Goal: Information Seeking & Learning: Learn about a topic

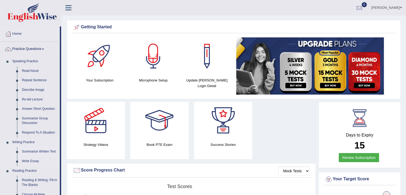
click at [39, 152] on link "Summarize Written Text" at bounding box center [39, 152] width 40 height 10
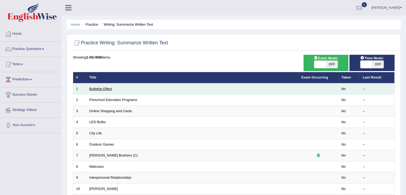
click at [101, 89] on link "Bullwhip Effect" at bounding box center [100, 89] width 23 height 4
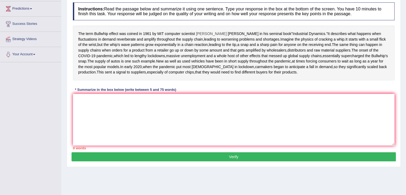
scroll to position [69, 0]
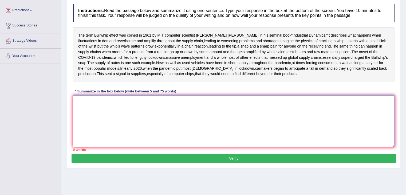
click at [103, 138] on textarea at bounding box center [233, 121] width 321 height 52
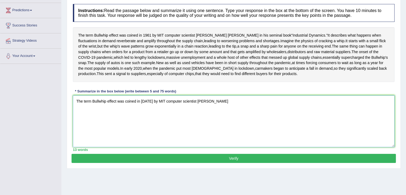
click at [108, 147] on textarea "The term Bullwhip effect was coined in 1961 by MIT computer scientist Jay" at bounding box center [233, 121] width 321 height 52
click at [202, 130] on textarea "The term Bullwhip effect was coined in 1961 by MIT computer scientist Jay" at bounding box center [233, 121] width 321 height 52
click at [240, 127] on textarea "The term Bullwhip effect was coined in 1961 by MIT computer scientist Jay Forre…" at bounding box center [233, 121] width 321 height 52
click at [249, 127] on textarea "The term Bullwhip effect was coined in 1961 by MIT computer scientist Jay Forre…" at bounding box center [233, 121] width 321 height 52
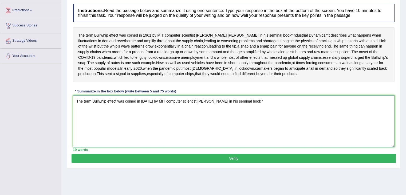
click at [250, 127] on textarea "The term Bullwhip effect was coined in 1961 by MIT computer scientist Jay Forre…" at bounding box center [233, 121] width 321 height 52
click at [282, 127] on textarea "The term Bullwhip effect was coined in 1961 by MIT computer scientist Jay Forre…" at bounding box center [233, 121] width 321 height 52
click at [285, 128] on textarea "The term Bullwhip effect was coined in 1961 by MIT computer scientist Jay Forre…" at bounding box center [233, 121] width 321 height 52
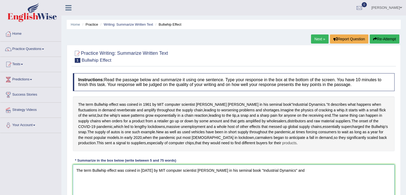
scroll to position [87, 0]
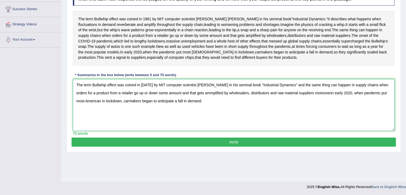
type textarea "The term Bullwhip effect was coined in 1961 by MIT computer scientist Jay Forre…"
click at [239, 146] on button "Verify" at bounding box center [233, 141] width 324 height 9
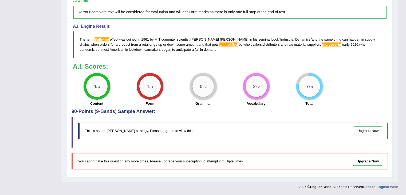
scroll to position [0, 0]
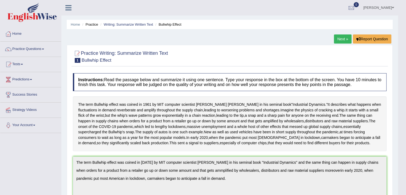
click at [341, 37] on link "Next »" at bounding box center [343, 38] width 18 height 9
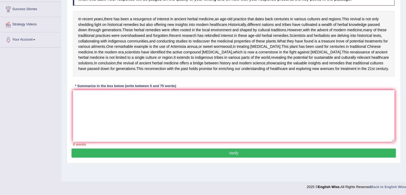
scroll to position [109, 0]
click at [235, 116] on textarea at bounding box center [233, 116] width 321 height 52
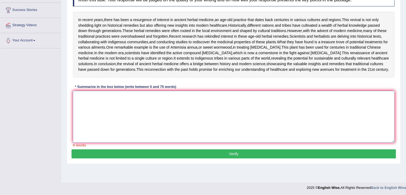
scroll to position [78, 0]
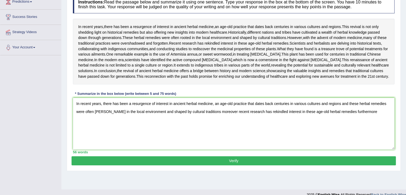
click at [237, 78] on div "In recent years , there has been a resurgence of interest in ancient herbal med…" at bounding box center [233, 52] width 321 height 66
click at [358, 149] on textarea "In recent years, there has been a resurgence of interest in ancient herbal medi…" at bounding box center [233, 124] width 321 height 52
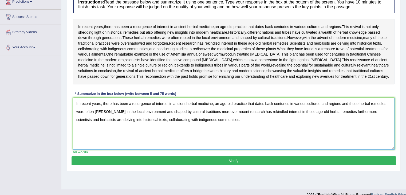
click at [104, 149] on textarea "In recent years, there has been a resurgence of interest in ancient herbal medi…" at bounding box center [233, 124] width 321 height 52
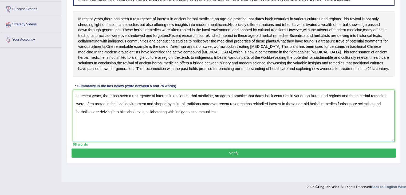
scroll to position [109, 0]
type textarea "In recent years, there has been a resurgence of interest in ancient herbal medi…"
click at [159, 157] on button "Verify" at bounding box center [233, 152] width 324 height 9
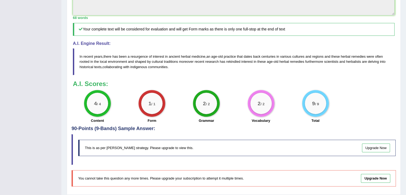
scroll to position [0, 0]
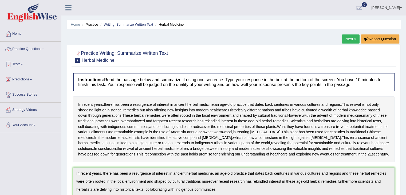
click at [349, 39] on link "Next »" at bounding box center [351, 38] width 18 height 9
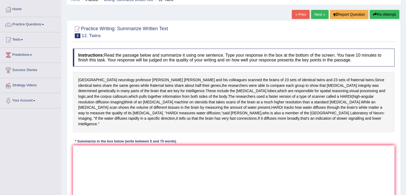
scroll to position [85, 0]
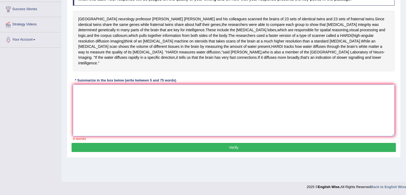
click at [83, 91] on textarea at bounding box center [233, 110] width 321 height 52
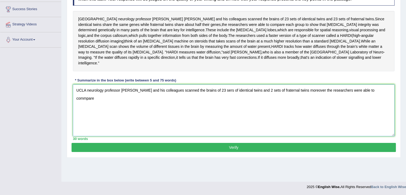
click at [380, 84] on textarea "UCLA neurology professor Paul Thompson and his colleagues scanned the brains of…" at bounding box center [233, 110] width 321 height 52
click at [386, 84] on textarea "UCLA neurology professor Paul Thompson and his colleagues scanned the brains of…" at bounding box center [233, 110] width 321 height 52
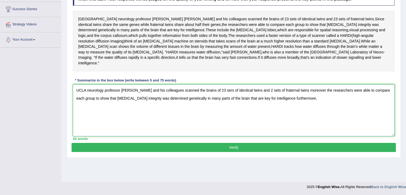
click at [321, 84] on textarea "UCLA neurology professor Paul Thompson and his colleagues scanned the brains of…" at bounding box center [233, 110] width 321 height 52
click at [298, 92] on textarea "UCLA neurology professor Paul Thompson and his colleagues scanned the brains of…" at bounding box center [233, 110] width 321 height 52
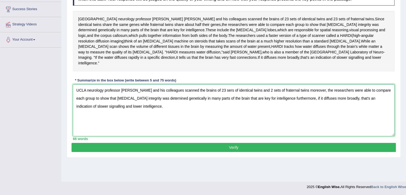
drag, startPoint x: 292, startPoint y: 79, endPoint x: 243, endPoint y: 106, distance: 55.4
click at [243, 106] on textarea "UCLA neurology professor Paul Thompson and his colleagues scanned the brains of…" at bounding box center [233, 110] width 321 height 52
type textarea "UCLA neurology professor Paul Thompson and his colleagues scanned the brains of…"
click at [228, 143] on button "Verify" at bounding box center [233, 147] width 324 height 9
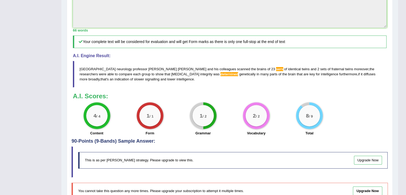
scroll to position [187, 0]
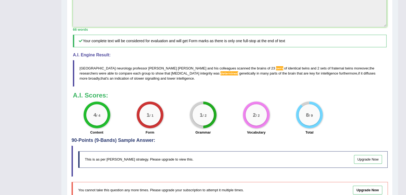
drag, startPoint x: 144, startPoint y: 71, endPoint x: 180, endPoint y: 148, distance: 85.0
click at [180, 148] on div "Practice Writing: Summarize Written Text 3 12. Twins Instructions: Read the pas…" at bounding box center [230, 32] width 326 height 348
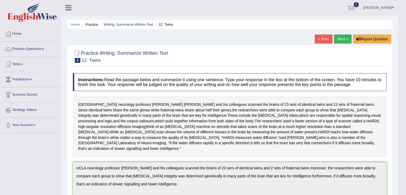
click at [344, 39] on link "Next »" at bounding box center [343, 38] width 18 height 9
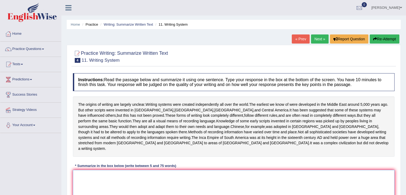
click at [159, 194] on textarea at bounding box center [233, 196] width 321 height 52
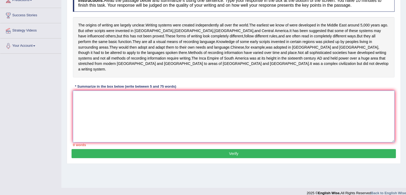
scroll to position [85, 0]
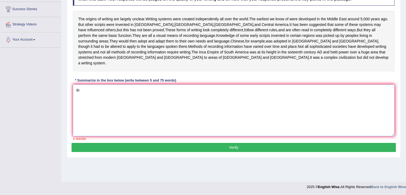
type textarea "t"
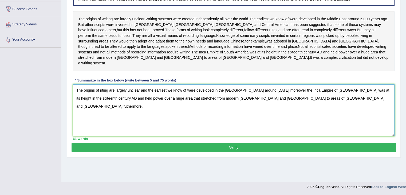
click at [301, 84] on textarea "The origins of riting are largely unclear and the earliest we know of were deve…" at bounding box center [233, 110] width 321 height 52
click at [321, 89] on textarea "The origins of riting are largely unclear and the earliest we know of were deve…" at bounding box center [233, 110] width 321 height 52
click at [99, 84] on textarea "The origins of riting are largely unclear and the earliest we know of were deve…" at bounding box center [233, 110] width 321 height 52
click at [357, 91] on textarea "The origins of writing are largely unclear and the earliest we know of were dev…" at bounding box center [233, 110] width 321 height 52
type textarea "The origins of writing are largely unclear and the earliest we know of were dev…"
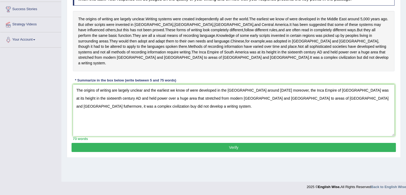
click at [313, 144] on button "Verify" at bounding box center [233, 147] width 324 height 9
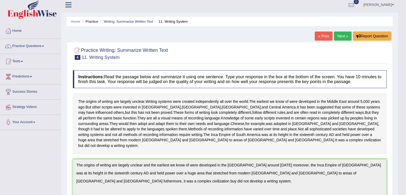
scroll to position [0, 0]
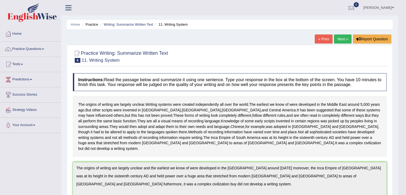
click at [345, 36] on link "Next »" at bounding box center [343, 38] width 18 height 9
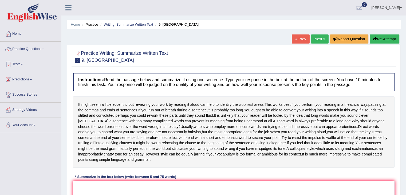
scroll to position [85, 0]
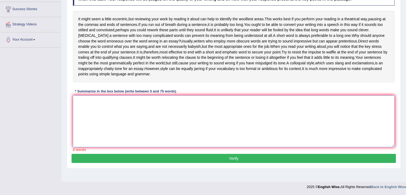
click at [131, 115] on textarea at bounding box center [233, 121] width 321 height 52
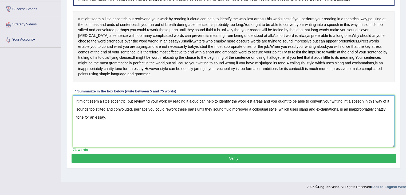
click at [347, 101] on textarea "It might seem a little eccentric, but reviewing your work by reading it aloud c…" at bounding box center [233, 121] width 321 height 52
click at [250, 108] on textarea "It might seem a little eccentric, but reviewing your work by reading it aloud c…" at bounding box center [233, 121] width 321 height 52
click at [287, 108] on textarea "It might seem a little eccentric, but reviewing your work by reading it aloud c…" at bounding box center [233, 121] width 321 height 52
click at [386, 108] on textarea "It might seem a little eccentric, but reviewing your work by reading it aloud c…" at bounding box center [233, 121] width 321 height 52
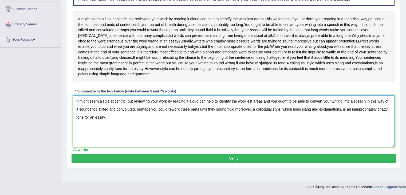
type textarea "It might seem a little eccentric, but reviewing your work by reading it aloud c…"
click at [121, 157] on button "Verify" at bounding box center [233, 158] width 324 height 9
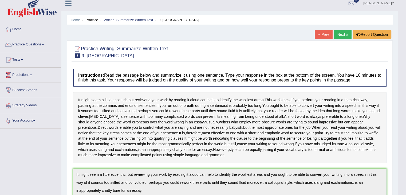
scroll to position [0, 0]
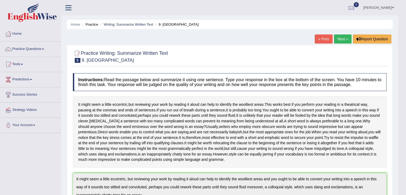
click at [344, 38] on link "Next »" at bounding box center [343, 38] width 18 height 9
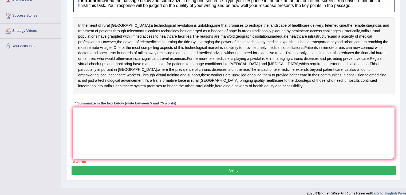
scroll to position [78, 0]
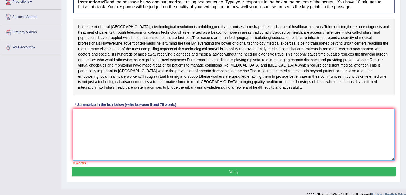
click at [101, 151] on textarea at bounding box center [233, 135] width 321 height 52
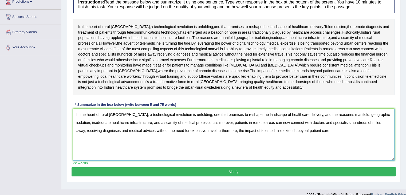
click at [320, 141] on textarea "In the heart of rural [GEOGRAPHIC_DATA], a technological revolution is unfoldin…" at bounding box center [233, 135] width 321 height 52
click at [218, 150] on textarea "In the heart of rural [GEOGRAPHIC_DATA], a technological revolution is unfoldin…" at bounding box center [233, 135] width 321 height 52
click at [202, 149] on textarea "In the heart of rural [GEOGRAPHIC_DATA], a technological revolution is unfoldin…" at bounding box center [233, 135] width 321 height 52
click at [227, 157] on textarea "In the heart of rural [GEOGRAPHIC_DATA], a technological revolution is unfoldin…" at bounding box center [233, 135] width 321 height 52
click at [206, 157] on textarea "In the heart of rural [GEOGRAPHIC_DATA], a technological revolution is unfoldin…" at bounding box center [233, 135] width 321 height 52
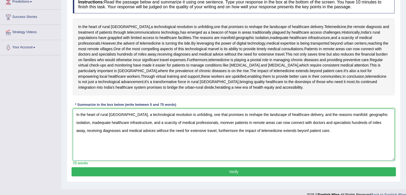
click at [297, 156] on textarea "In the heart of rural [GEOGRAPHIC_DATA], a technological revolution is unfoldin…" at bounding box center [233, 135] width 321 height 52
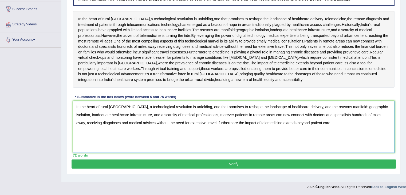
type textarea "In the heart of rural [GEOGRAPHIC_DATA], a technological revolution is unfoldin…"
click at [298, 168] on button "Verify" at bounding box center [233, 163] width 324 height 9
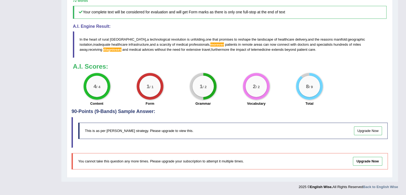
scroll to position [0, 0]
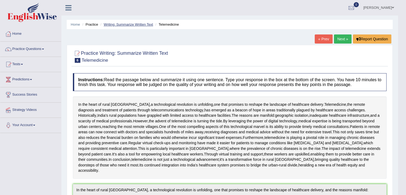
click at [116, 23] on link "Writing: Summarize Written Text" at bounding box center [127, 24] width 49 height 4
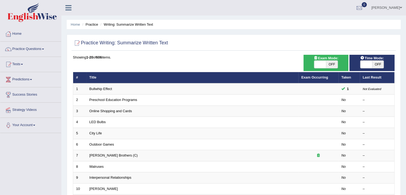
click at [331, 61] on span "OFF" at bounding box center [332, 64] width 12 height 7
checkbox input "true"
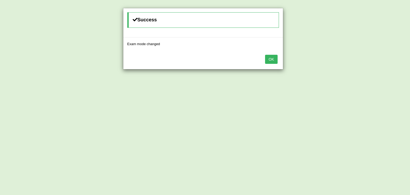
click at [269, 58] on button "OK" at bounding box center [271, 59] width 12 height 9
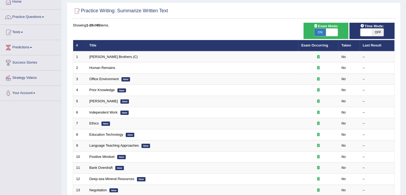
scroll to position [40, 0]
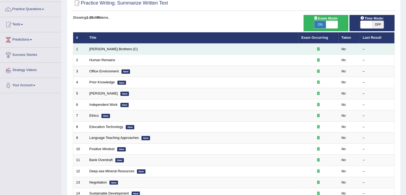
click at [143, 49] on td "[PERSON_NAME] Brothers (C)" at bounding box center [192, 48] width 212 height 11
click at [363, 49] on div "–" at bounding box center [376, 49] width 29 height 5
click at [320, 49] on div at bounding box center [318, 49] width 34 height 5
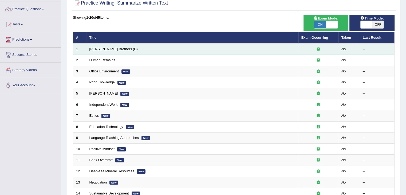
click at [317, 47] on icon at bounding box center [318, 48] width 3 height 3
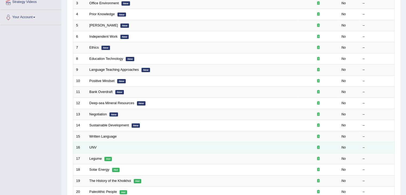
scroll to position [142, 0]
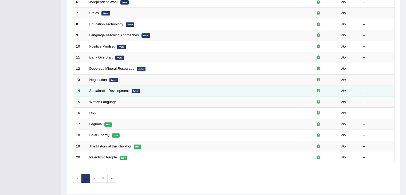
click at [134, 89] on em "New" at bounding box center [135, 91] width 9 height 4
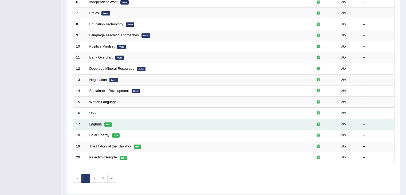
click at [95, 123] on link "Legume" at bounding box center [95, 124] width 13 height 4
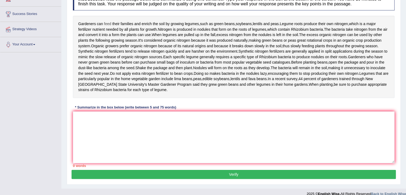
scroll to position [78, 0]
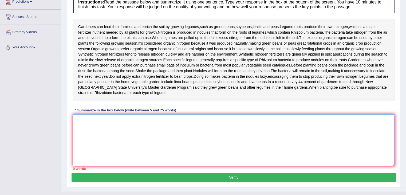
click at [82, 139] on textarea at bounding box center [233, 140] width 321 height 52
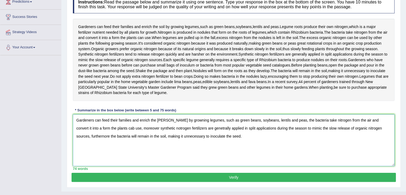
click at [159, 141] on textarea "Gardeners can feed their families and enrich the [PERSON_NAME] by growning legu…" at bounding box center [233, 140] width 321 height 52
click at [178, 141] on textarea "Gardeners can feed their families and enrich the soil by growning legumes, such…" at bounding box center [233, 140] width 321 height 52
click at [99, 149] on textarea "Gardeners can feed their families and enrich the soil by growing legumes, such …" at bounding box center [233, 140] width 321 height 52
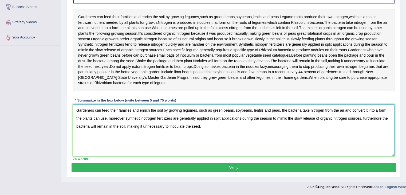
scroll to position [109, 0]
type textarea "Gardeners can feed their families and enrich the soil by growing legumes, such …"
click at [174, 167] on button "Verify" at bounding box center [233, 167] width 324 height 9
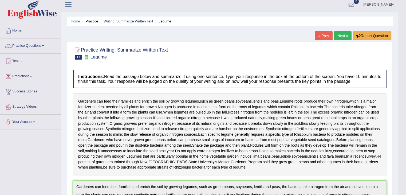
scroll to position [0, 0]
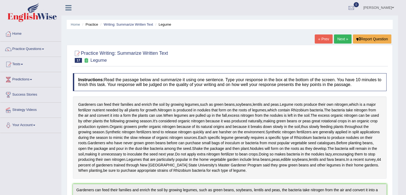
click at [346, 38] on link "Next »" at bounding box center [343, 38] width 18 height 9
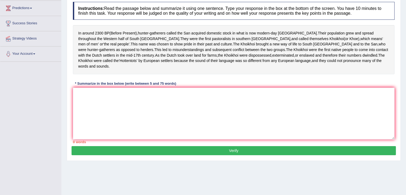
scroll to position [85, 0]
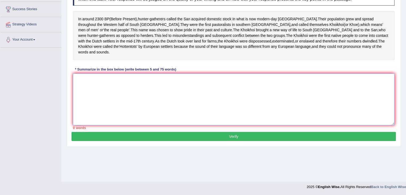
click at [228, 87] on textarea at bounding box center [233, 99] width 321 height 52
click at [228, 87] on textarea "In around 2300 BP (" at bounding box center [233, 99] width 321 height 52
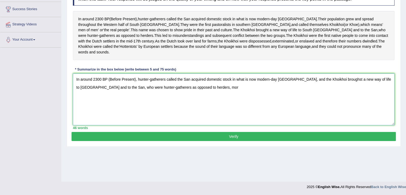
click at [226, 87] on textarea "In around 2300 BP (Before Present), hunter-gatherers called the San acquired do…" at bounding box center [233, 99] width 321 height 52
click at [204, 92] on textarea "In around 2300 BP (Before Present), hunter-gatherers called the San acquired do…" at bounding box center [233, 99] width 321 height 52
click at [204, 91] on textarea "In around 2300 BP (Before Present), hunter-gatherers called the San acquired do…" at bounding box center [233, 99] width 321 height 52
click at [215, 91] on textarea "In around 2300 BP (Before Present), hunter-gatherers called the San acquired do…" at bounding box center [233, 99] width 321 height 52
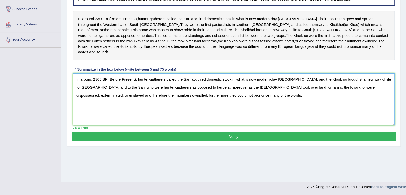
click at [378, 92] on textarea "In around 2300 BP (Before Present), hunter-gatherers called the San acquired do…" at bounding box center [233, 99] width 321 height 52
click at [201, 100] on textarea "In around 2300 BP (Before Present), hunter-gatherers called the San acquired do…" at bounding box center [233, 99] width 321 height 52
click at [338, 84] on textarea "In around 2300 BP (Before Present), hunter-gatherers called the San acquired do…" at bounding box center [233, 99] width 321 height 52
type textarea "In around 2300 BP (Before Present), hunter-gatherers called the San acquired do…"
click at [252, 141] on button "Verify" at bounding box center [233, 136] width 324 height 9
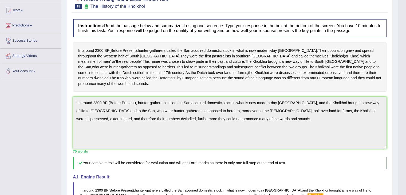
scroll to position [0, 0]
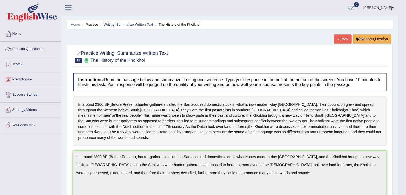
click at [121, 24] on link "Writing: Summarize Written Text" at bounding box center [127, 24] width 49 height 4
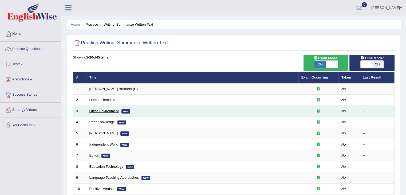
click at [102, 111] on link "Office Environment" at bounding box center [103, 111] width 29 height 4
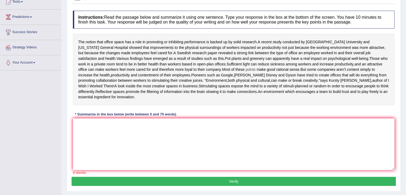
scroll to position [85, 0]
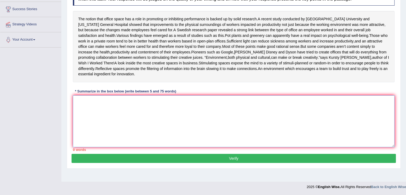
click at [87, 112] on textarea at bounding box center [233, 121] width 321 height 52
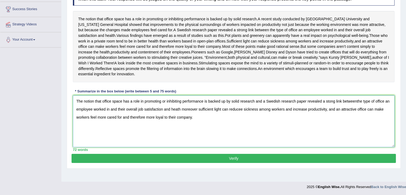
click at [356, 106] on textarea "The notion that office space has a role in promoting or inhibiting performance …" at bounding box center [233, 121] width 321 height 52
click at [242, 114] on textarea "The notion that office space has a role in promoting or inhibiting performance …" at bounding box center [233, 121] width 321 height 52
type textarea "The notion that office space has a role in promoting or inhibiting performance …"
click at [170, 162] on button "Verify" at bounding box center [233, 158] width 324 height 9
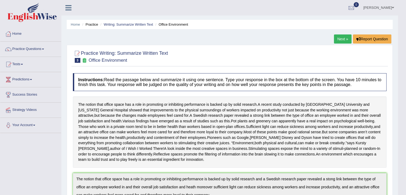
scroll to position [231, 0]
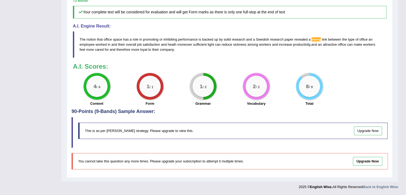
click at [316, 39] on span "stong" at bounding box center [315, 39] width 9 height 4
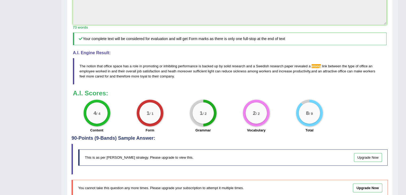
scroll to position [0, 0]
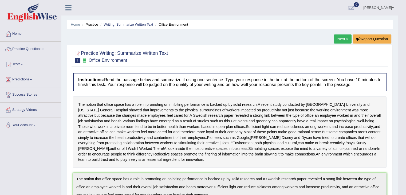
click at [344, 36] on link "Next »" at bounding box center [343, 38] width 18 height 9
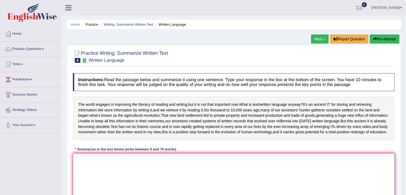
click at [106, 170] on textarea at bounding box center [233, 179] width 321 height 52
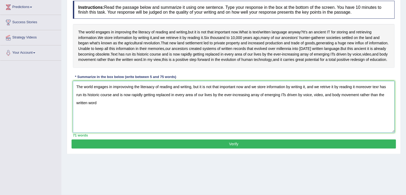
scroll to position [85, 0]
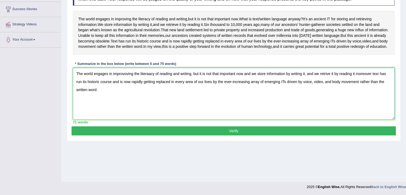
click at [126, 84] on textarea "The world engages in improvoving the literaacy of reading and writing, but it i…" at bounding box center [233, 94] width 321 height 52
click at [146, 83] on textarea "The world engages in improving the literaacy of reading and writing, but it is …" at bounding box center [233, 94] width 321 height 52
click at [373, 83] on textarea "The world engages in improving the literacy of reading and writing, but it is n…" at bounding box center [233, 94] width 321 height 52
type textarea "The world engages in improving the literacy of reading and writing, but it is n…"
click at [149, 135] on button "Verify" at bounding box center [233, 130] width 324 height 9
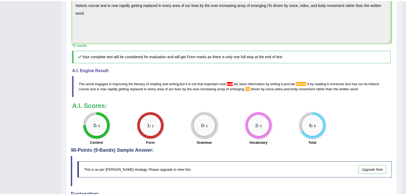
scroll to position [161, 0]
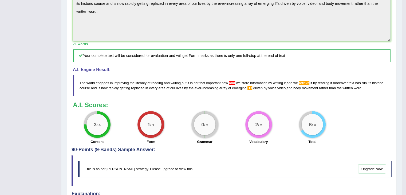
click at [231, 85] on span "and" at bounding box center [232, 83] width 6 height 4
click at [306, 85] on span "retrive" at bounding box center [303, 83] width 11 height 4
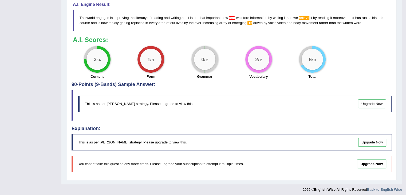
scroll to position [224, 0]
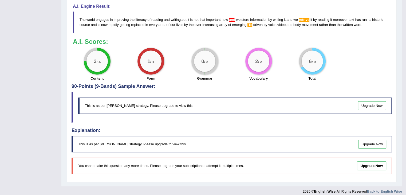
click at [95, 80] on label "Content" at bounding box center [96, 78] width 13 height 5
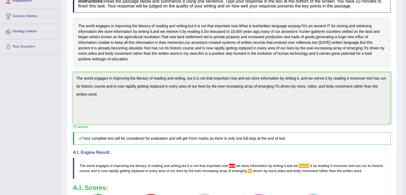
scroll to position [0, 0]
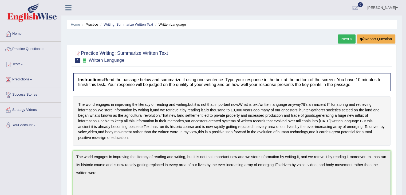
click at [351, 38] on link "Next »" at bounding box center [347, 38] width 18 height 9
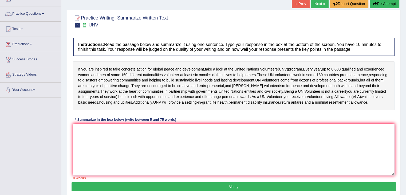
scroll to position [32, 0]
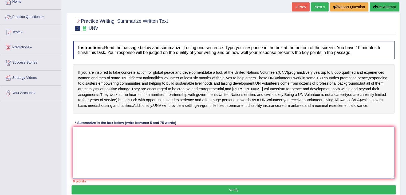
click at [174, 134] on textarea at bounding box center [233, 153] width 321 height 52
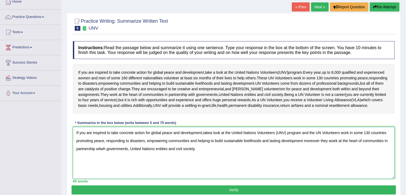
click at [209, 137] on textarea "If you are inspired to take concrete action for global peace and development,ta…" at bounding box center [233, 153] width 321 height 52
click at [203, 137] on textarea "If you are inspired to take concrete action for global peace and development,ta…" at bounding box center [233, 153] width 321 height 52
click at [334, 145] on textarea "If you are inspired to take concrete action for global peace and development, t…" at bounding box center [233, 153] width 321 height 52
click at [102, 153] on textarea "If you are inspired to take concrete action for global peace and development, t…" at bounding box center [233, 153] width 321 height 52
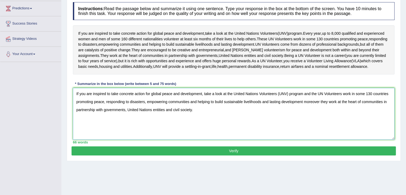
scroll to position [85, 0]
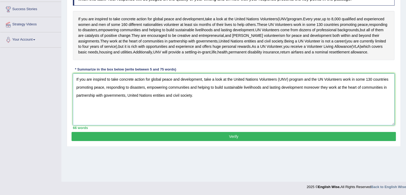
type textarea "If you are inspired to take concrete action for global peace and development, t…"
click at [140, 139] on button "Verify" at bounding box center [233, 136] width 324 height 9
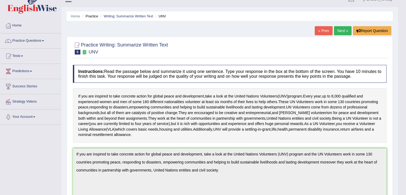
scroll to position [0, 0]
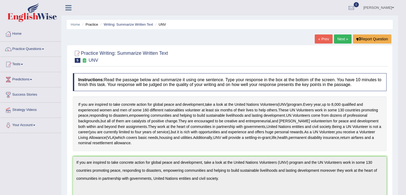
click at [342, 39] on link "Next »" at bounding box center [343, 38] width 18 height 9
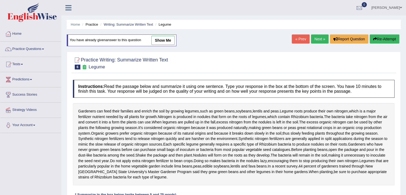
click at [318, 39] on link "Next »" at bounding box center [320, 38] width 18 height 9
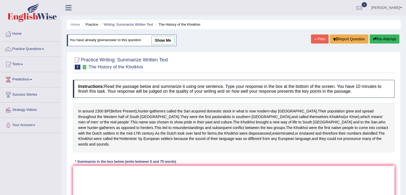
click at [318, 39] on link "« Prev" at bounding box center [320, 38] width 18 height 9
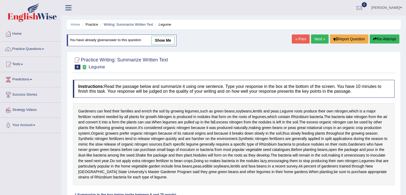
click at [318, 39] on link "Next »" at bounding box center [320, 38] width 18 height 9
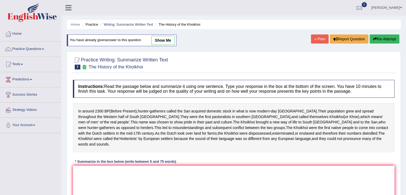
click at [318, 39] on link "« Prev" at bounding box center [320, 38] width 18 height 9
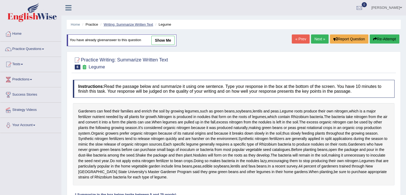
click at [133, 23] on link "Writing: Summarize Written Text" at bounding box center [127, 24] width 49 height 4
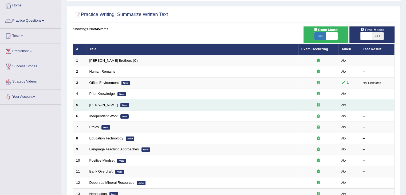
scroll to position [62, 0]
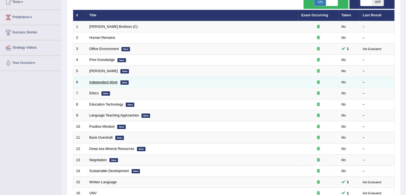
click at [99, 81] on link "Independent Work" at bounding box center [103, 82] width 28 height 4
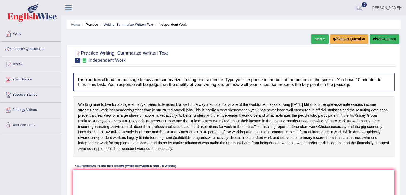
click at [110, 171] on textarea at bounding box center [233, 196] width 321 height 52
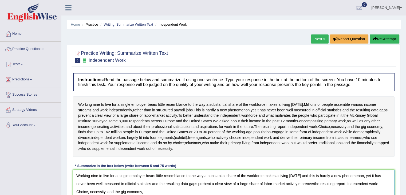
click at [116, 190] on textarea "Working nine to five for a single employer bears little resemblance to the way …" at bounding box center [233, 196] width 321 height 52
click at [130, 190] on textarea "Working nine to five for a single employer bears little resemblance to the way …" at bounding box center [233, 196] width 321 height 52
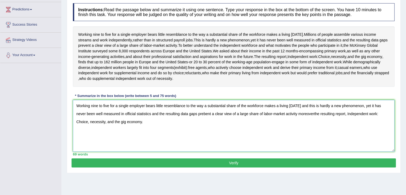
scroll to position [85, 0]
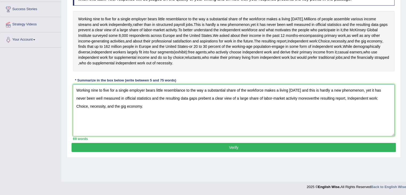
click at [303, 97] on textarea "Working nine to five for a single employer bears little resemblance to the way …" at bounding box center [233, 110] width 321 height 52
click at [196, 98] on textarea "Working nine to five for a single employer bears little resemblance to the way …" at bounding box center [233, 110] width 321 height 52
type textarea "Working nine to five for a single employer bears little resemblance to the way …"
click at [181, 144] on button "Verify" at bounding box center [233, 147] width 324 height 9
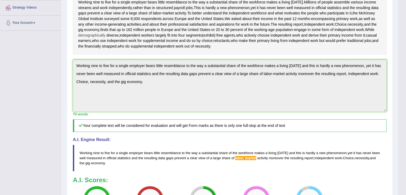
scroll to position [214, 0]
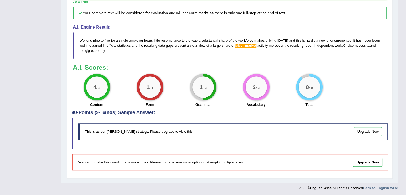
click at [244, 45] on span "-" at bounding box center [243, 45] width 1 height 4
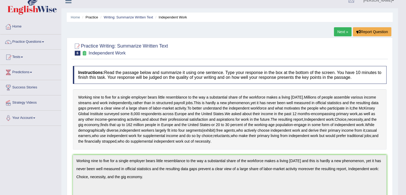
scroll to position [0, 0]
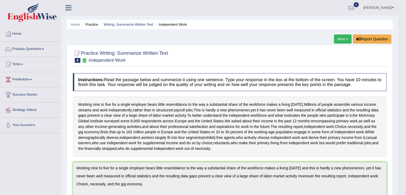
click at [93, 24] on li "Practice" at bounding box center [89, 24] width 17 height 5
click at [112, 24] on link "Writing: Summarize Written Text" at bounding box center [127, 24] width 49 height 4
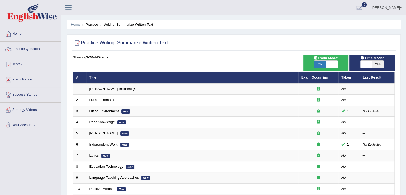
click at [90, 24] on li "Practice" at bounding box center [89, 24] width 17 height 5
click at [77, 23] on link "Home" at bounding box center [75, 24] width 9 height 4
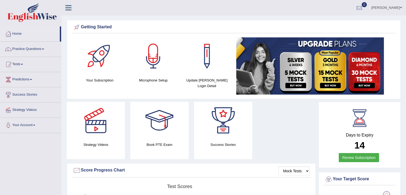
click at [21, 63] on link "Tests" at bounding box center [30, 63] width 61 height 13
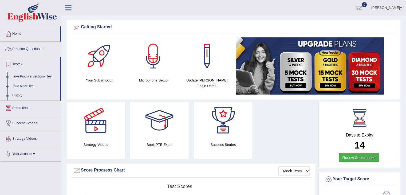
click at [44, 49] on span at bounding box center [43, 49] width 2 height 1
